Goal: Task Accomplishment & Management: Manage account settings

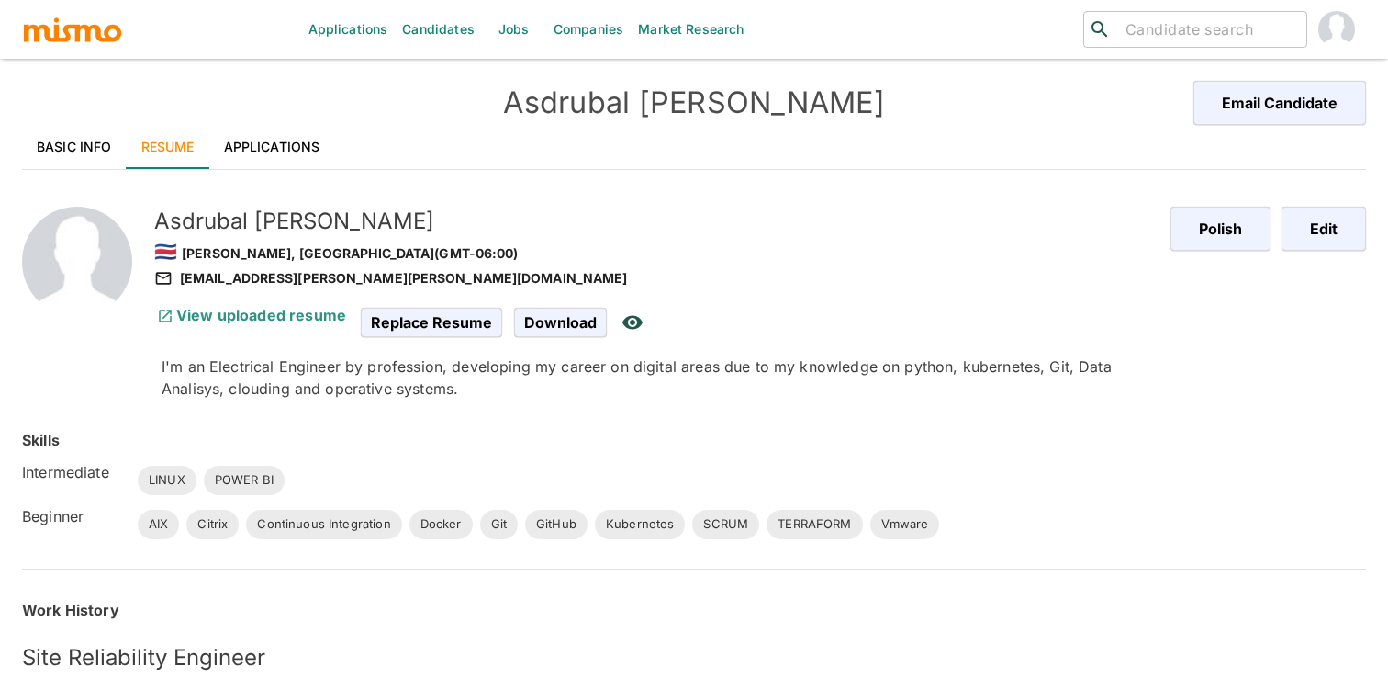
click at [243, 315] on link "View uploaded resume" at bounding box center [250, 315] width 192 height 18
click at [689, 228] on h5 "[PERSON_NAME] [PERSON_NAME]" at bounding box center [655, 221] width 1002 height 29
click at [48, 127] on link "Basic Info" at bounding box center [74, 147] width 105 height 44
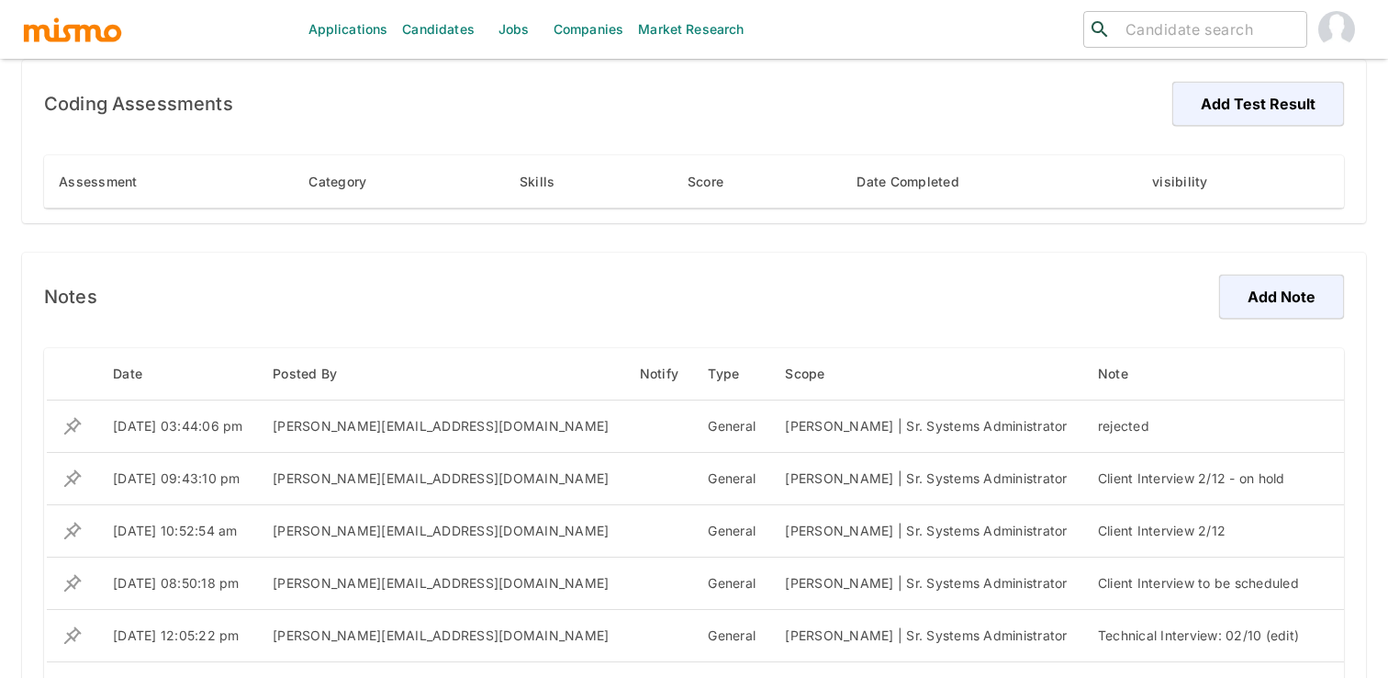
scroll to position [1172, 0]
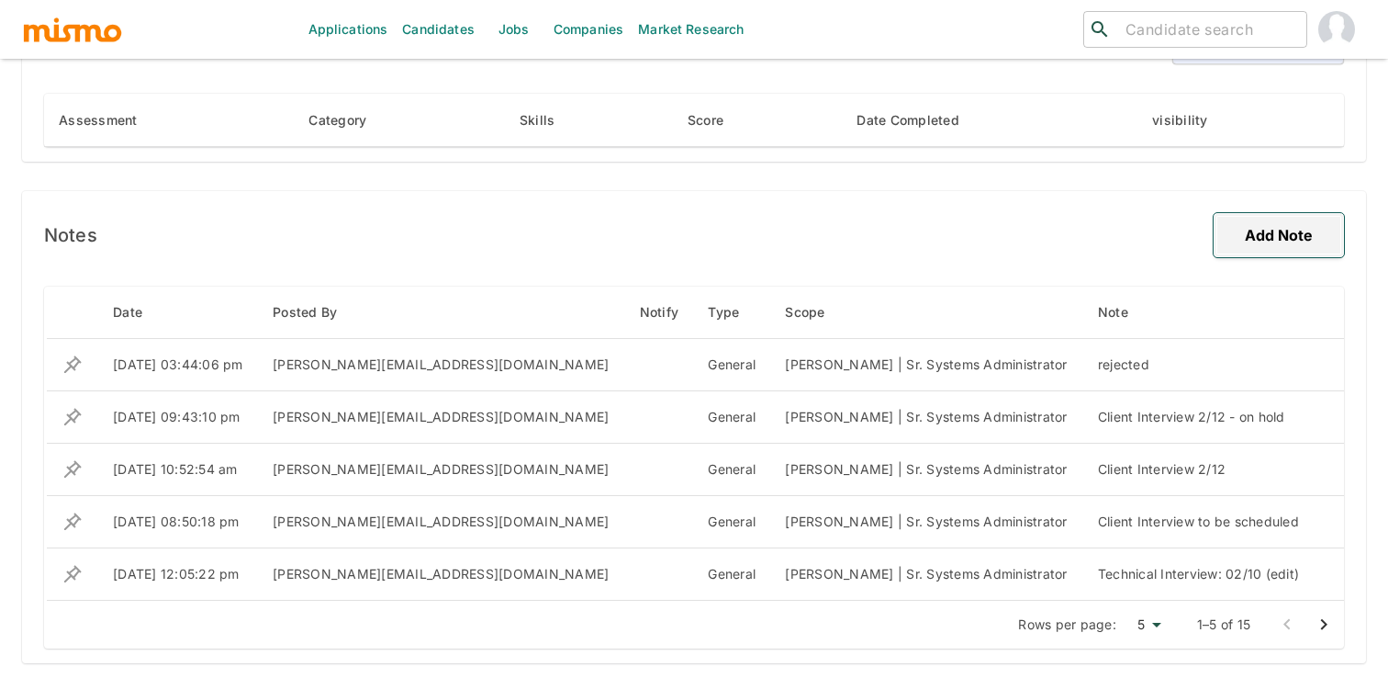
click at [1264, 250] on button "Add Note" at bounding box center [1279, 235] width 130 height 44
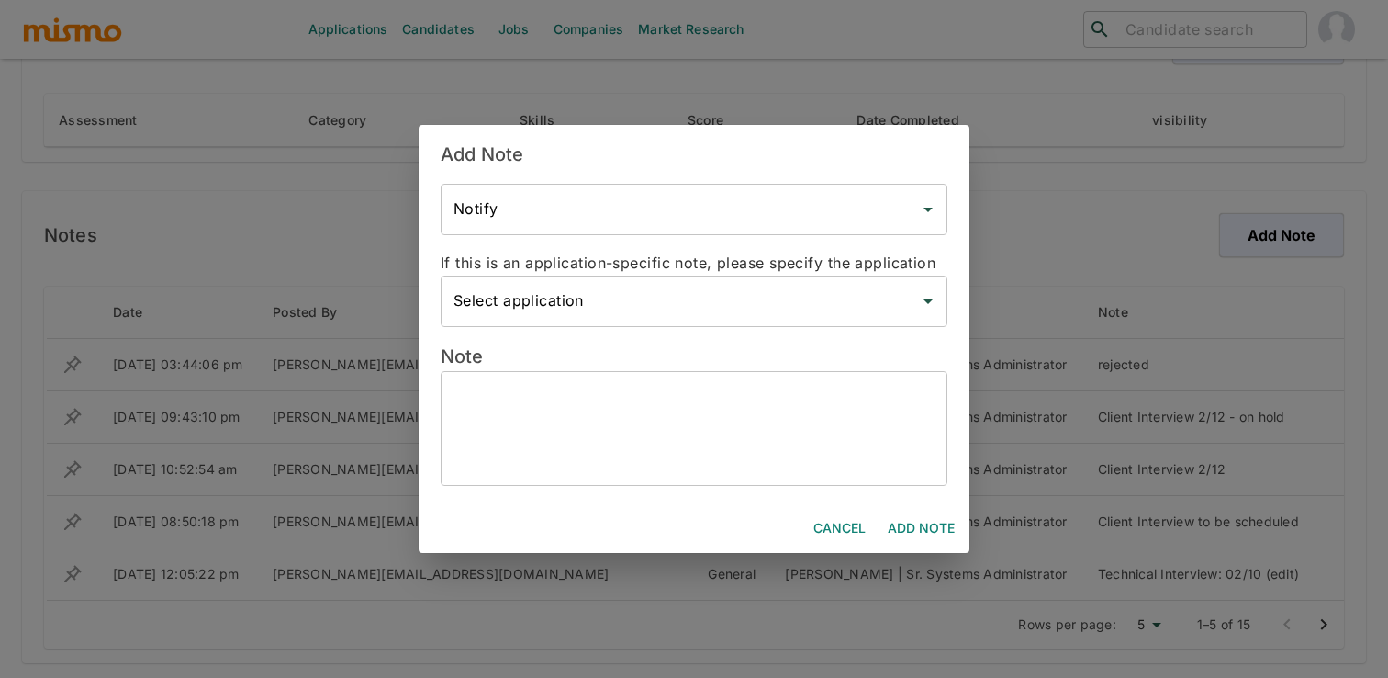
click at [601, 310] on input "Select application" at bounding box center [680, 301] width 463 height 35
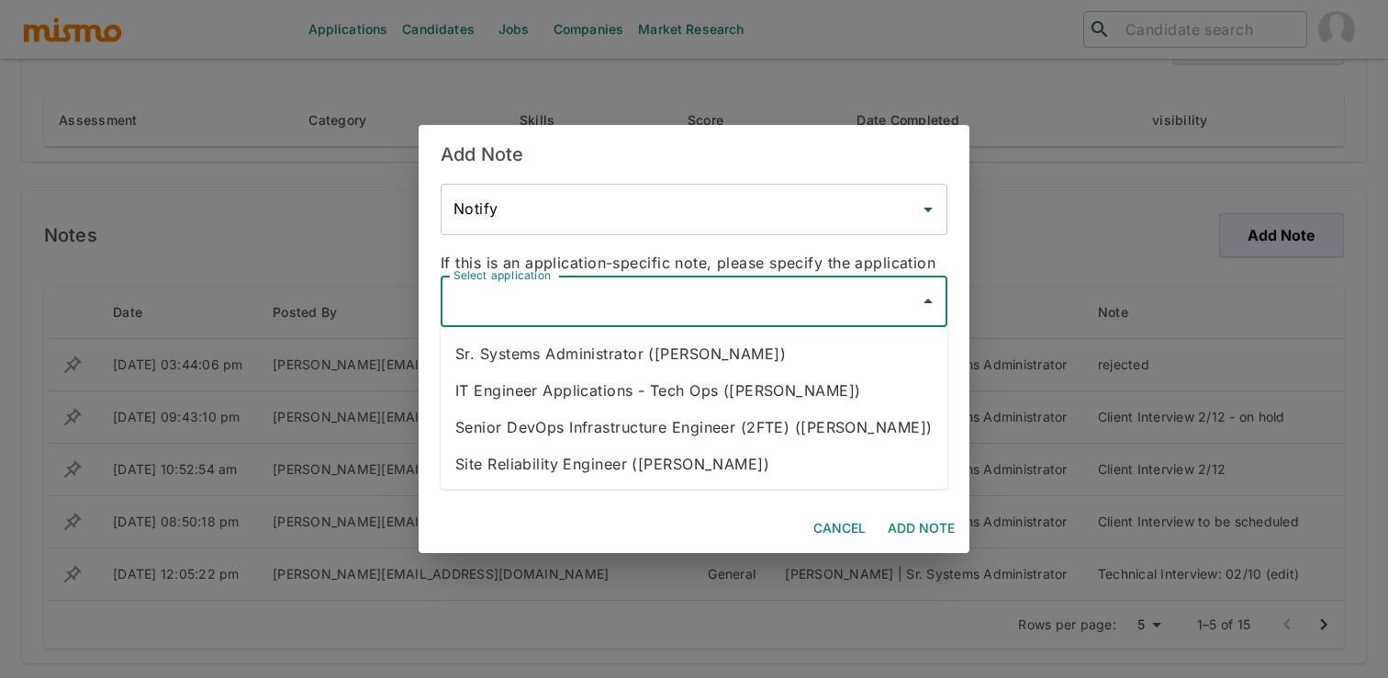
click at [601, 310] on input "Select application" at bounding box center [680, 301] width 463 height 35
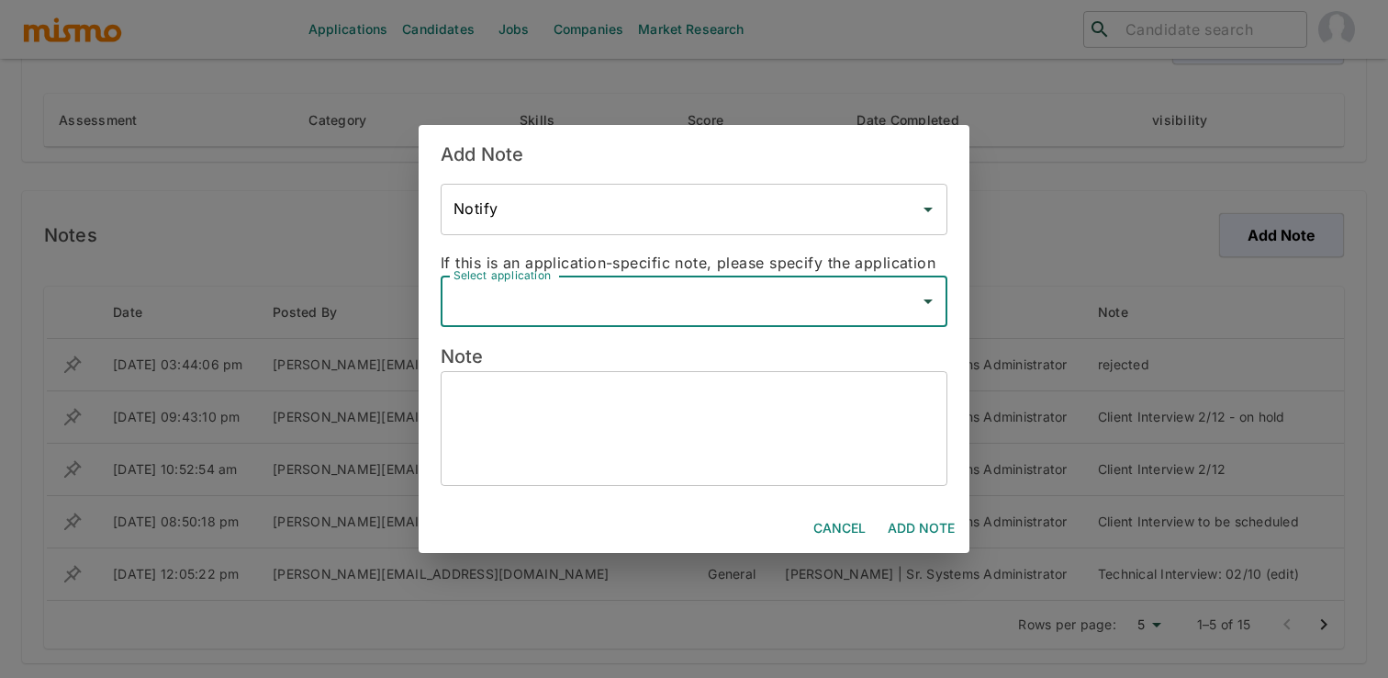
click at [619, 397] on textarea at bounding box center [694, 429] width 481 height 84
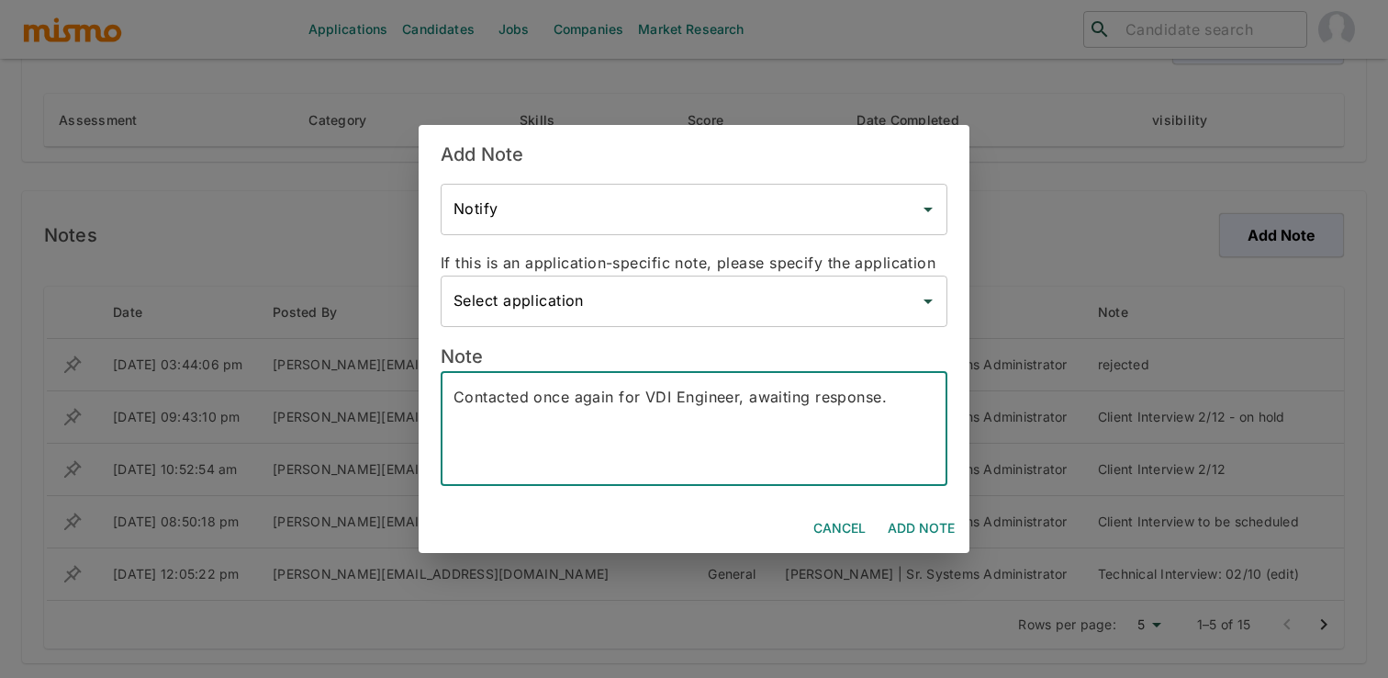
type textarea "Contacted once again for VDI Engineer, awaiting response."
click at [933, 541] on button "Add Note" at bounding box center [922, 528] width 82 height 34
